Goal: Check status

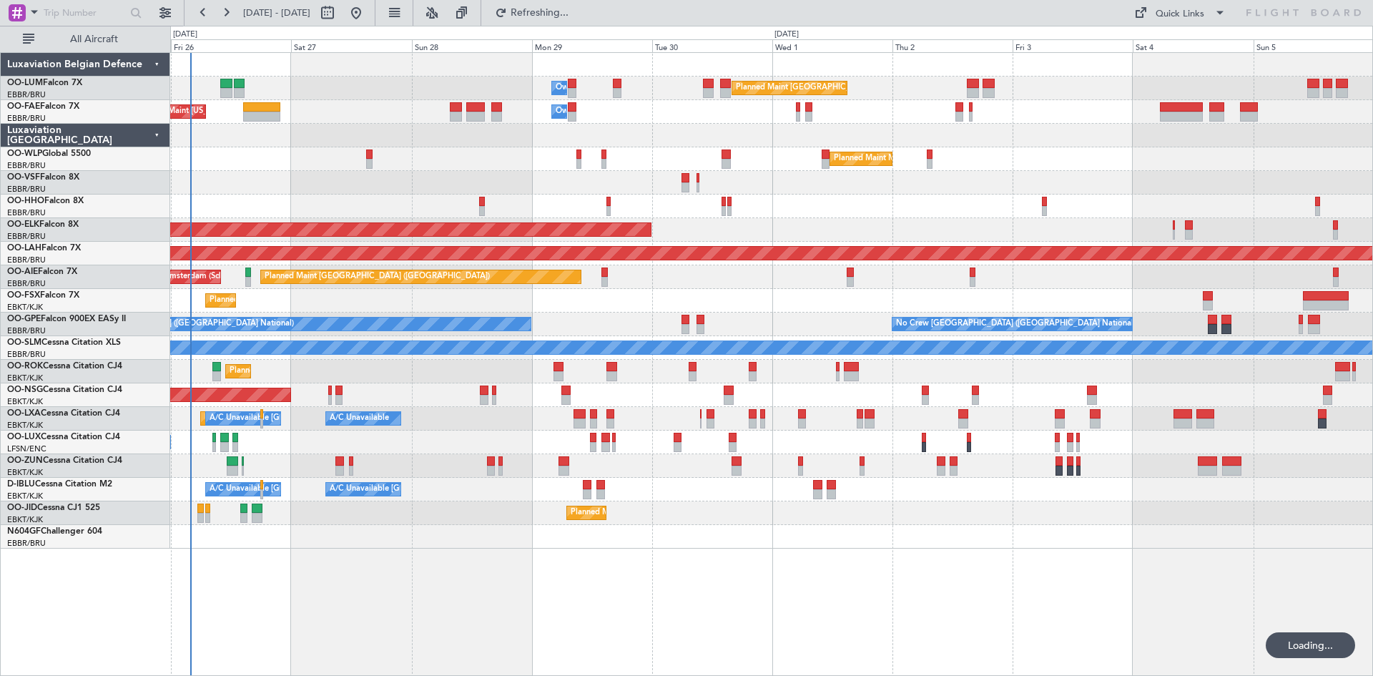
click at [616, 583] on div "Planned Maint [GEOGRAPHIC_DATA] ([GEOGRAPHIC_DATA] National) Owner [GEOGRAPHIC_…" at bounding box center [771, 363] width 1202 height 623
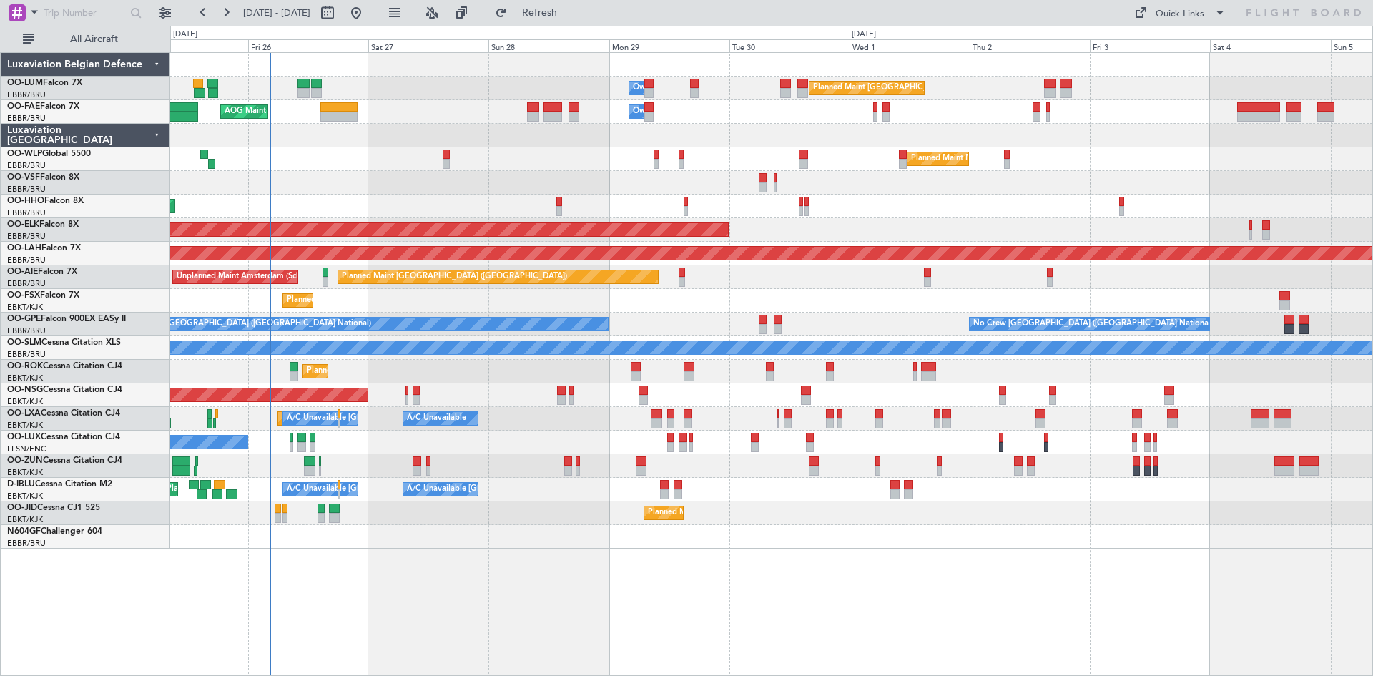
click at [498, 535] on div at bounding box center [771, 537] width 1202 height 24
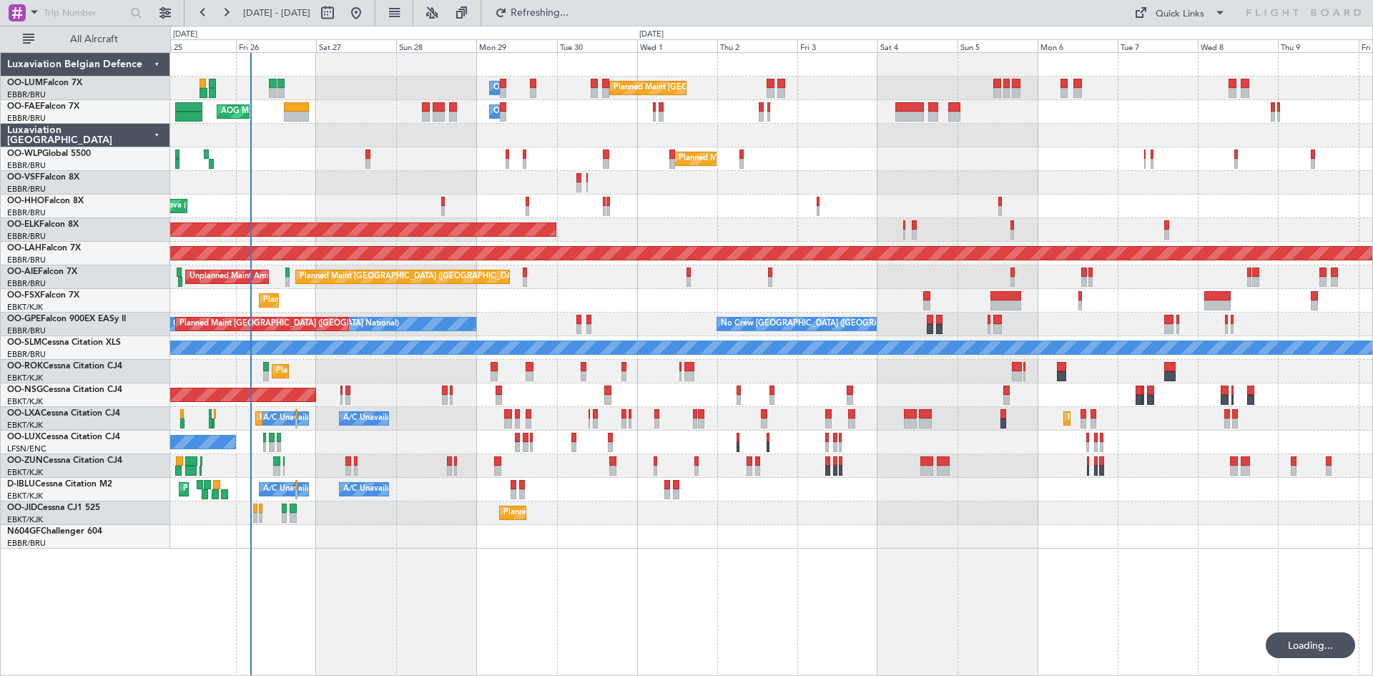
click at [541, 560] on div "Planned Maint Brussels (Brussels National) Owner Melsbroek Air Base Owner Melsb…" at bounding box center [771, 363] width 1202 height 623
